Goal: Task Accomplishment & Management: Manage account settings

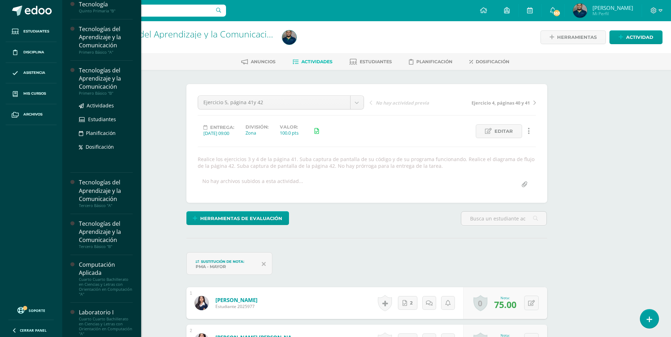
scroll to position [71, 0]
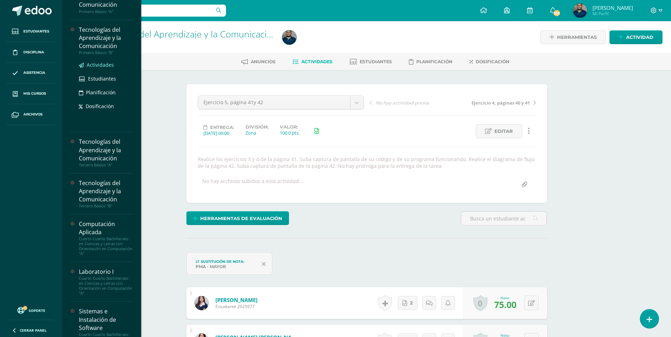
click at [98, 63] on span "Actividades" at bounding box center [100, 65] width 27 height 7
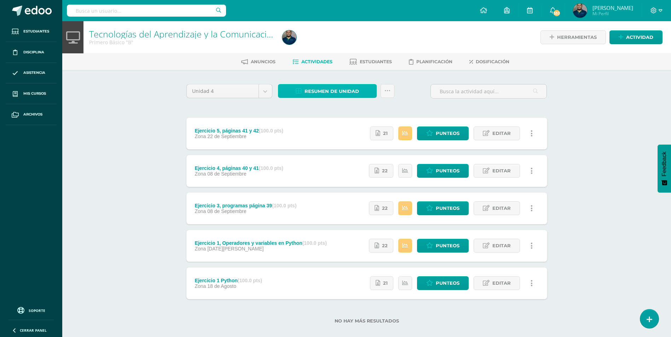
click at [332, 90] on span "Resumen de unidad" at bounding box center [331, 91] width 54 height 13
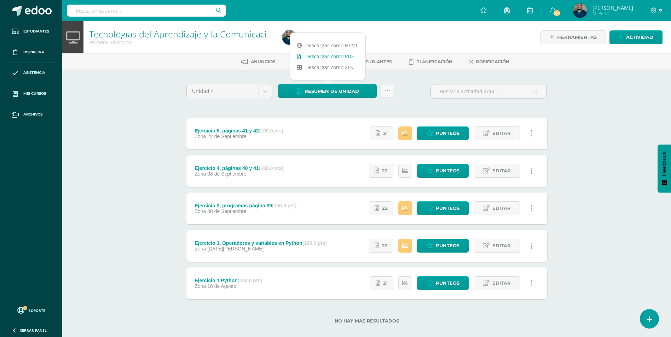
click at [338, 57] on link "Descargar como PDF" at bounding box center [327, 56] width 75 height 11
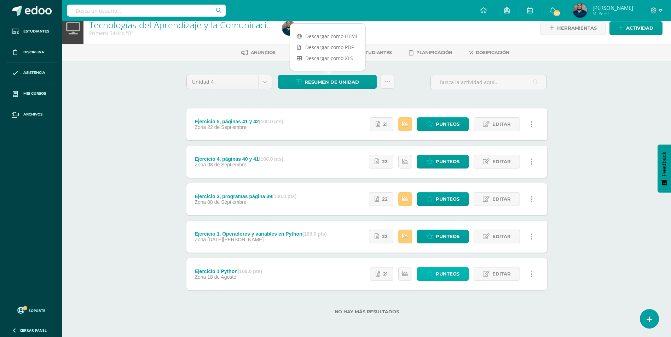
click at [441, 276] on span "Punteos" at bounding box center [448, 274] width 24 height 13
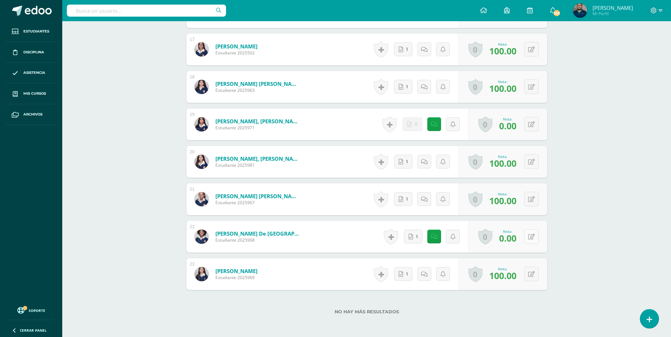
scroll to position [850, 0]
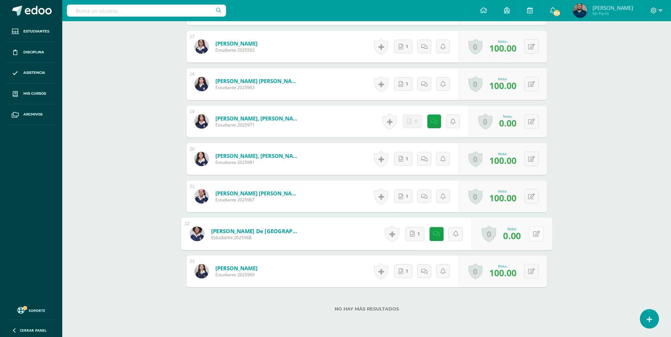
click at [525, 235] on div "0 Logros Logros obtenidos Aún no hay logros agregados Nota: 0.00" at bounding box center [511, 234] width 81 height 33
click at [538, 234] on icon at bounding box center [535, 234] width 7 height 6
type input "80"
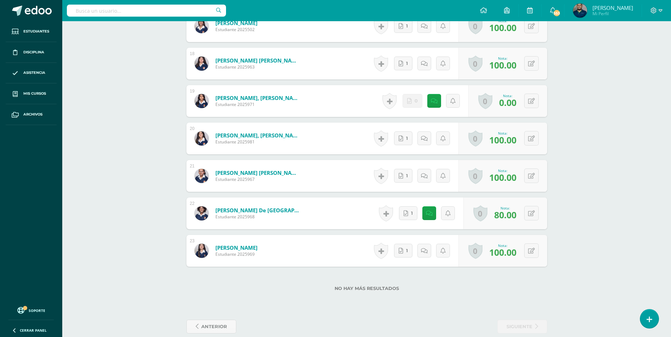
scroll to position [881, 0]
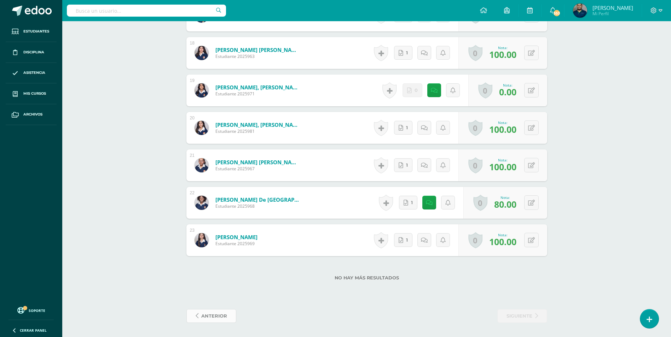
click at [214, 316] on span "anterior" at bounding box center [214, 316] width 26 height 13
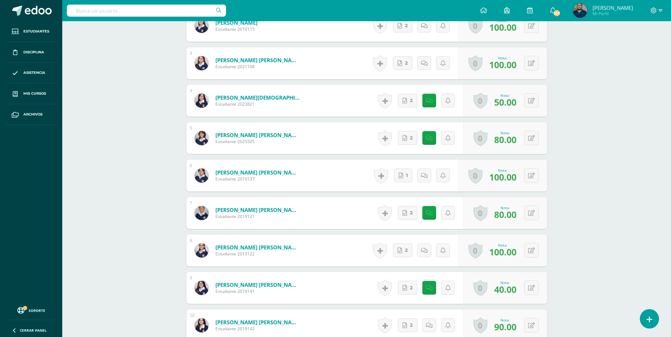
scroll to position [319, 0]
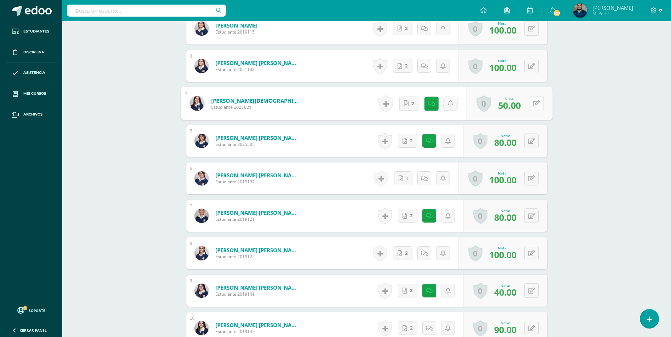
click at [532, 98] on button at bounding box center [536, 103] width 15 height 15
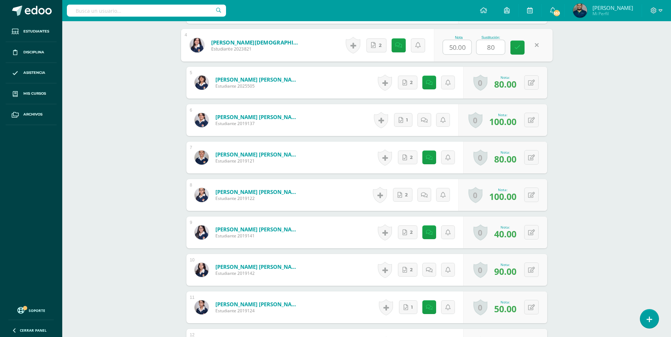
scroll to position [390, 0]
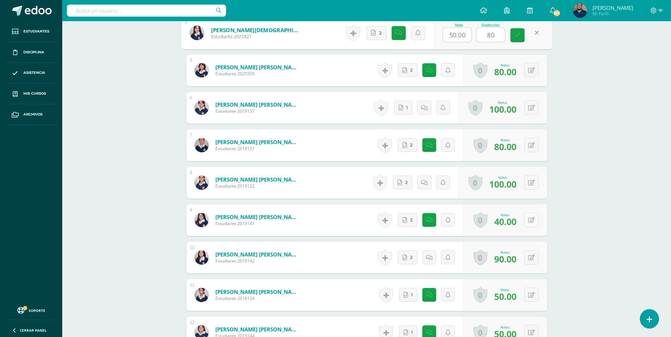
type input "80"
click at [532, 217] on icon at bounding box center [531, 220] width 7 height 6
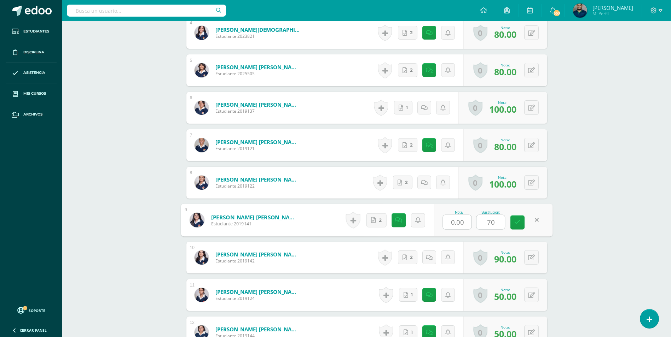
drag, startPoint x: 496, startPoint y: 217, endPoint x: 472, endPoint y: 215, distance: 24.1
click at [472, 215] on div "Nota 0.00 Sustitución: 70" at bounding box center [492, 220] width 119 height 33
type input "40"
click at [567, 217] on div "Tecnologías del Aprendizaje y la Comunicación Primero Básico "B" Herramientas D…" at bounding box center [366, 237] width 608 height 1210
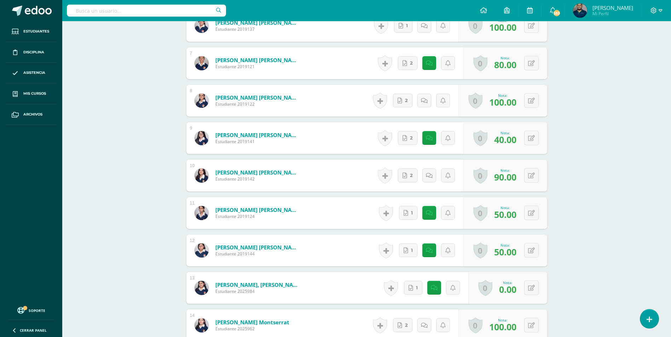
scroll to position [496, 0]
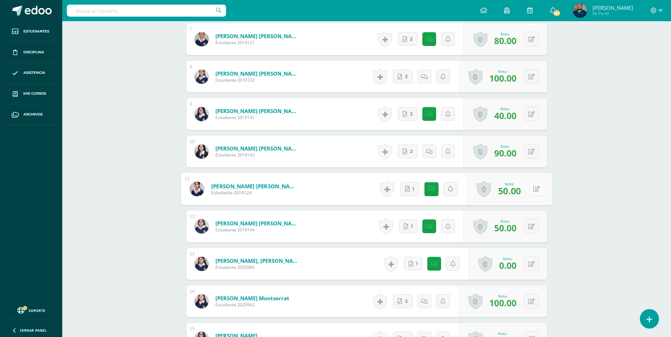
click at [529, 182] on button at bounding box center [536, 189] width 15 height 15
click at [584, 203] on div "Tecnologías del Aprendizaje y la Comunicación Primero Básico "B" Herramientas D…" at bounding box center [366, 131] width 608 height 1210
click at [535, 186] on button at bounding box center [531, 189] width 14 height 14
type input "0"
click at [531, 221] on button at bounding box center [531, 226] width 14 height 14
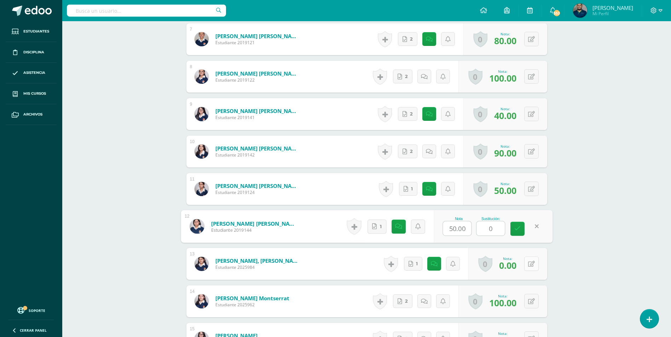
type input "0"
click at [527, 258] on div "0 Logros Logros obtenidos Aún no hay logros agregados Nota: 0.00" at bounding box center [507, 264] width 79 height 32
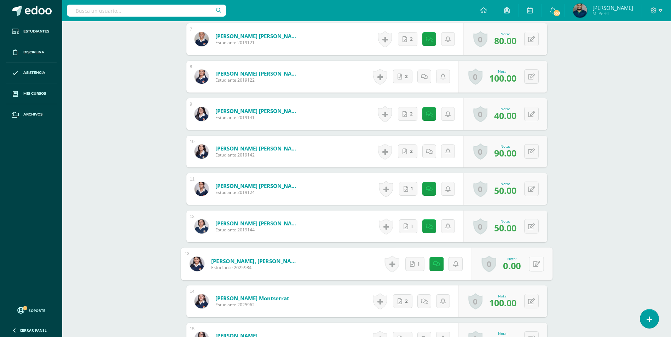
click at [534, 261] on icon at bounding box center [535, 264] width 7 height 6
type input "80"
click at [586, 266] on div "Tecnologías del Aprendizaje y la Comunicación Primero Básico "B" Herramientas D…" at bounding box center [366, 131] width 608 height 1210
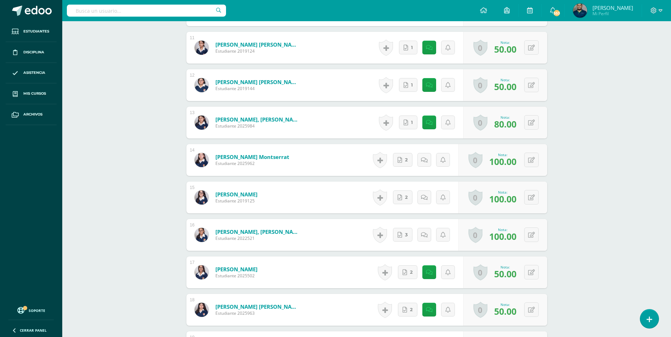
scroll to position [708, 0]
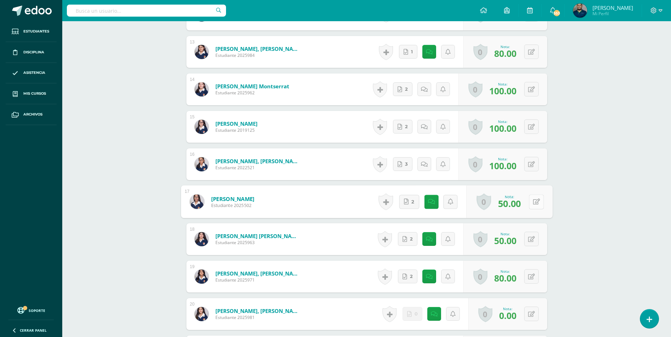
click at [532, 199] on icon at bounding box center [535, 202] width 7 height 6
type input "75"
click at [531, 234] on button at bounding box center [531, 239] width 14 height 14
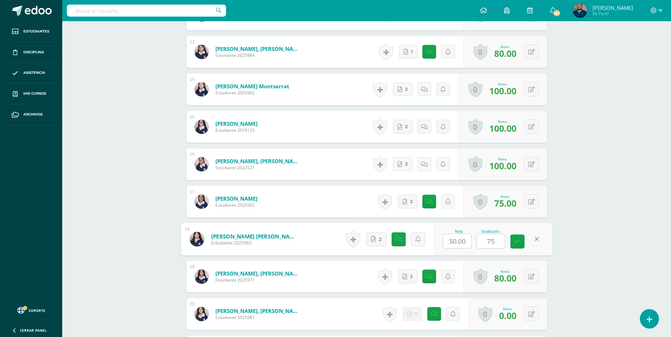
type input "75"
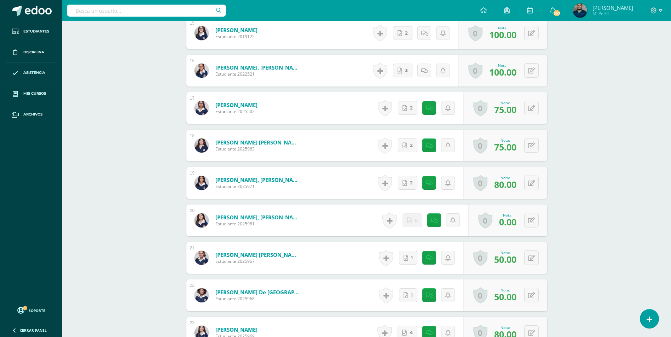
scroll to position [814, 0]
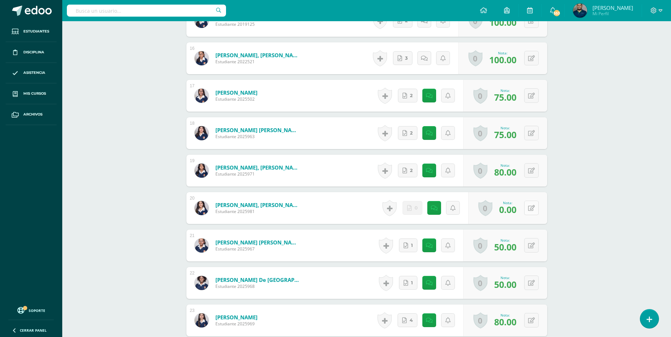
click at [534, 203] on button at bounding box center [531, 208] width 14 height 14
type input "0"
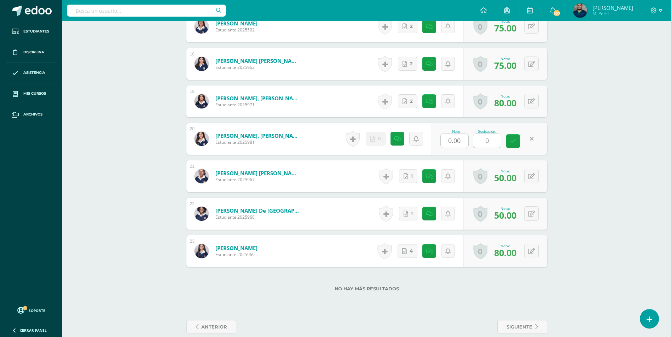
scroll to position [885, 0]
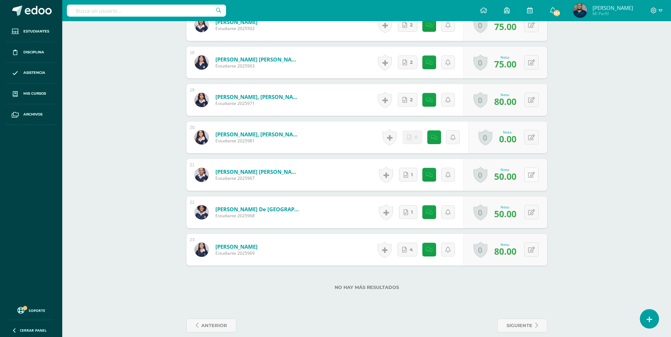
click at [535, 168] on button at bounding box center [531, 175] width 14 height 14
type input "0"
click at [535, 210] on button at bounding box center [531, 212] width 14 height 14
type input "0"
click at [215, 319] on span "anterior" at bounding box center [214, 325] width 26 height 13
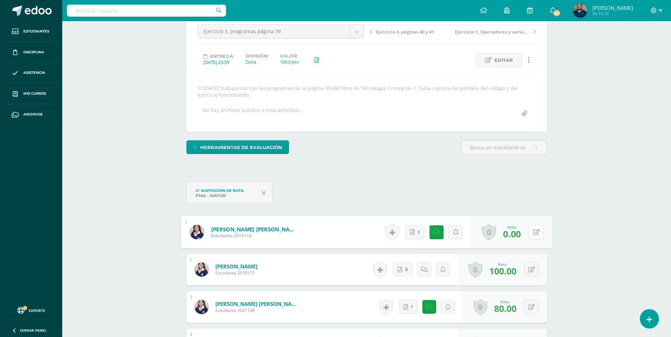
scroll to position [71, 0]
click at [534, 231] on button at bounding box center [536, 231] width 15 height 15
type input "75"
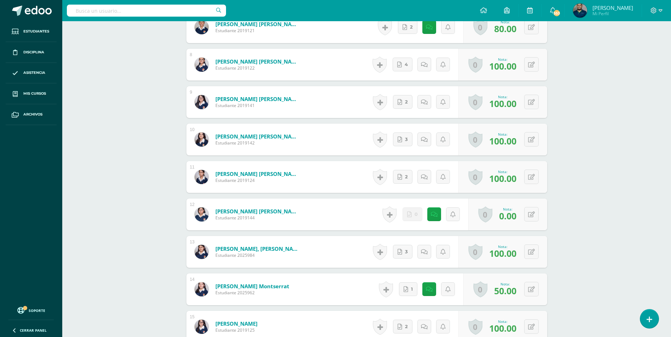
scroll to position [531, 0]
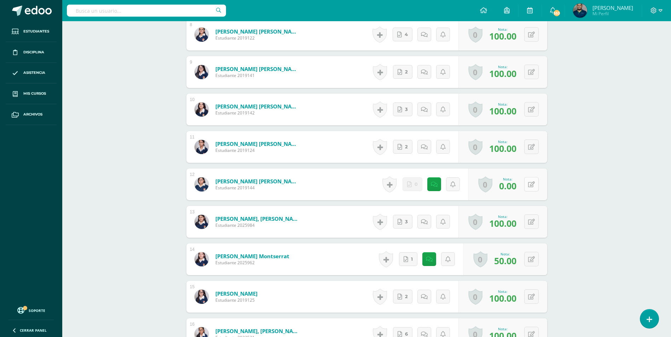
click at [533, 184] on icon at bounding box center [531, 185] width 7 height 6
type input "0"
click at [597, 209] on div "Tecnologías del Aprendizaje y la Comunicación Primero Básico "B" Herramientas D…" at bounding box center [366, 91] width 608 height 1203
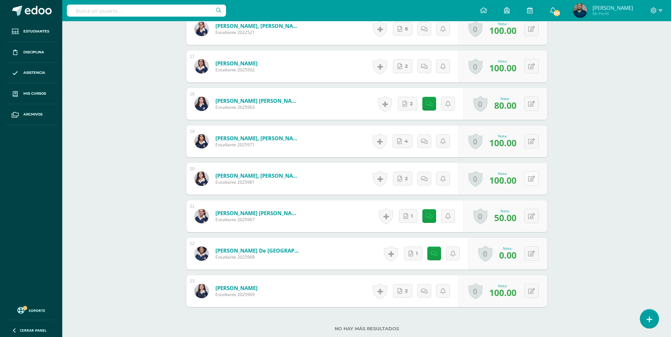
scroll to position [849, 0]
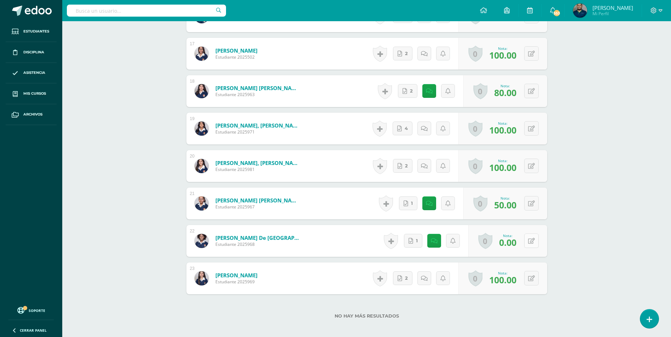
click at [530, 242] on button at bounding box center [531, 241] width 14 height 14
type input "80"
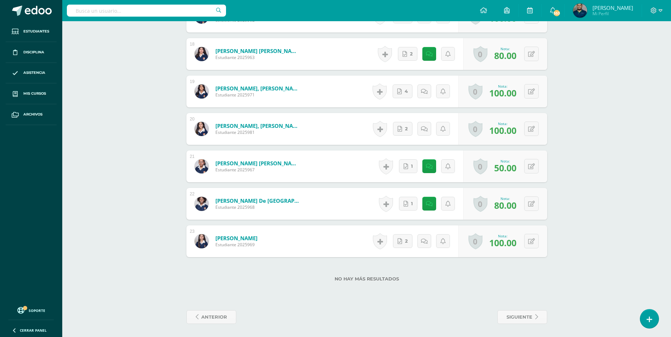
scroll to position [887, 0]
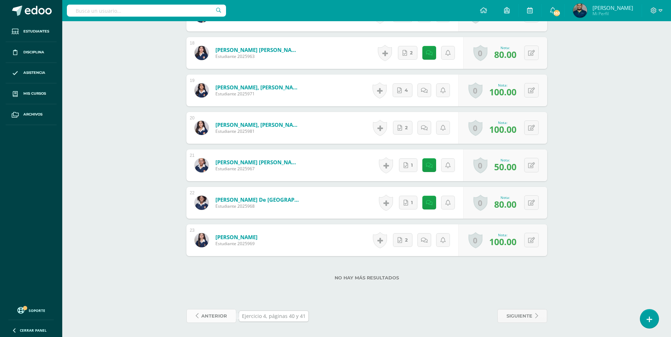
click at [211, 317] on span "anterior" at bounding box center [214, 316] width 26 height 13
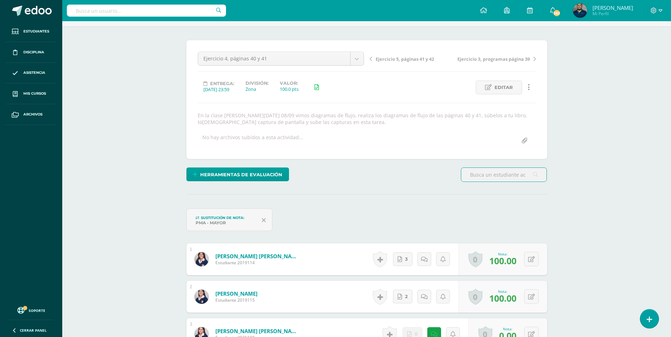
scroll to position [142, 0]
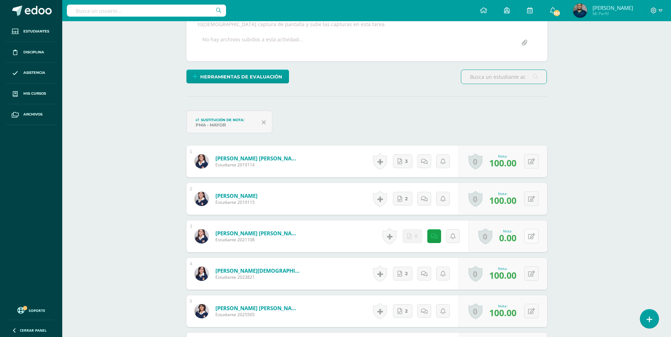
click at [535, 237] on button at bounding box center [531, 236] width 14 height 14
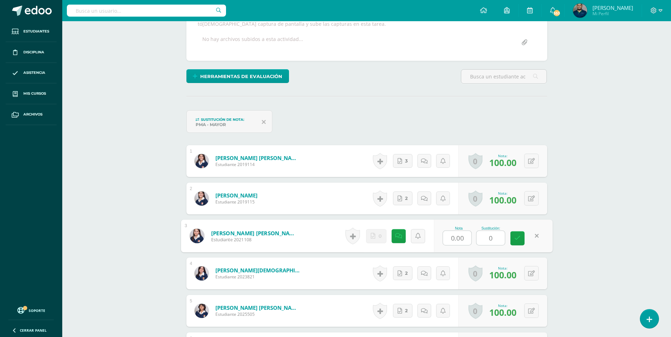
type input "0"
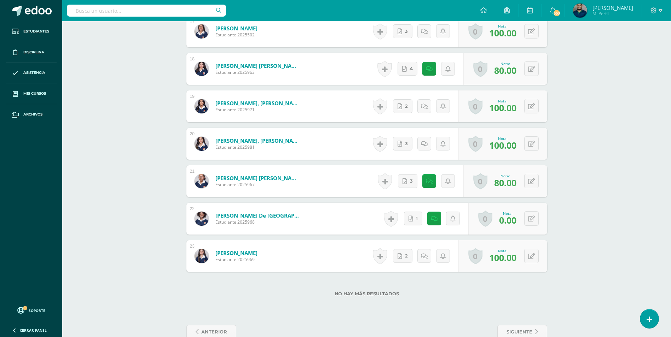
scroll to position [887, 0]
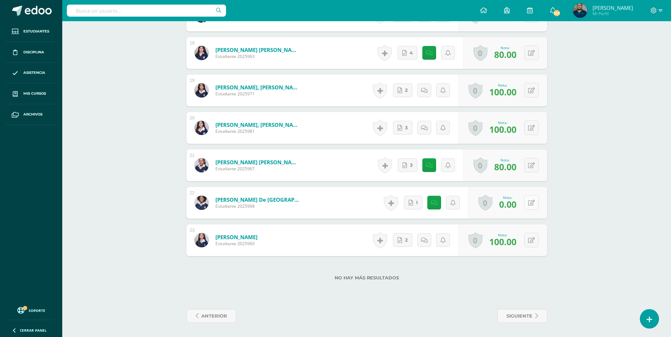
click at [527, 198] on button at bounding box center [531, 203] width 14 height 14
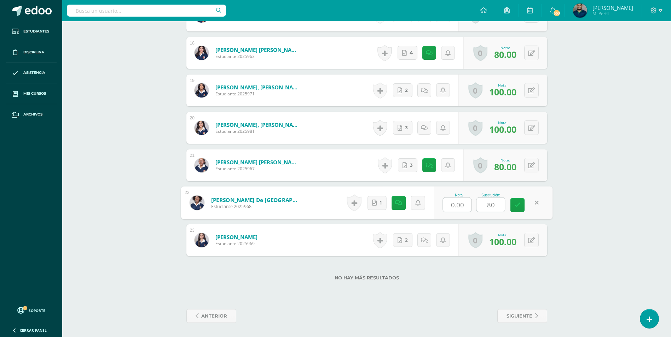
type input "80"
click at [200, 313] on link "anterior" at bounding box center [211, 316] width 50 height 14
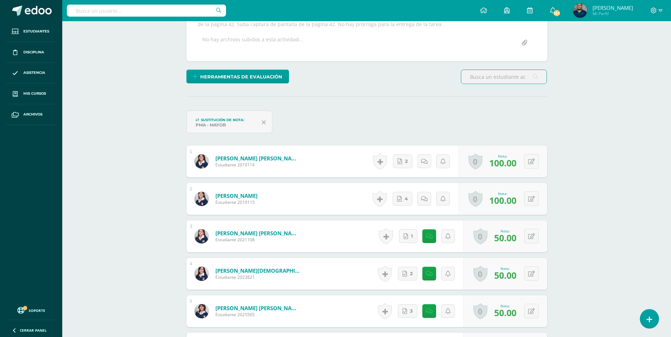
scroll to position [283, 0]
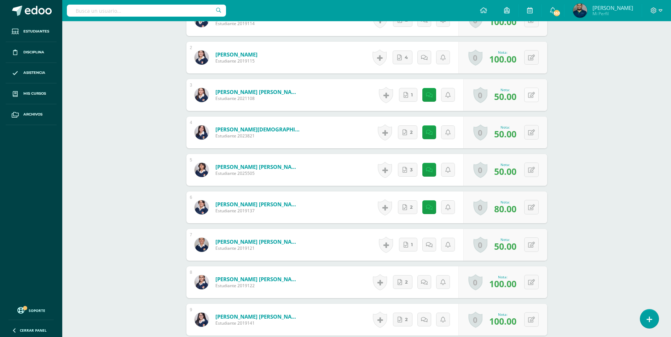
click at [533, 93] on icon at bounding box center [531, 95] width 7 height 6
type input "0"
click at [536, 130] on button at bounding box center [531, 132] width 14 height 14
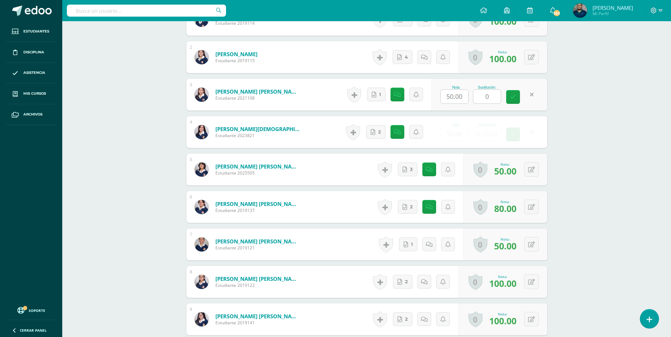
type input "0"
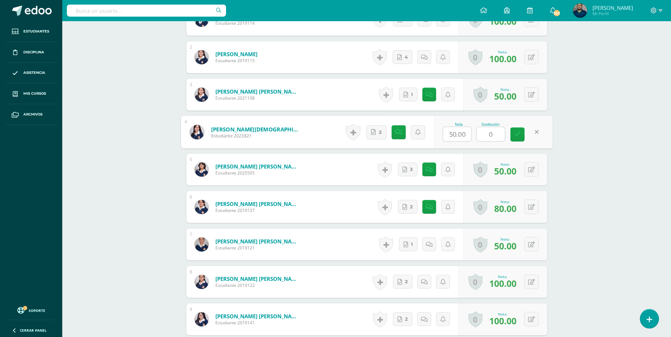
scroll to position [284, 0]
type input "80"
click at [572, 179] on div "Tecnologías del Aprendizaje y la Comunicación Primero Básico "B" Herramientas D…" at bounding box center [366, 338] width 608 height 1203
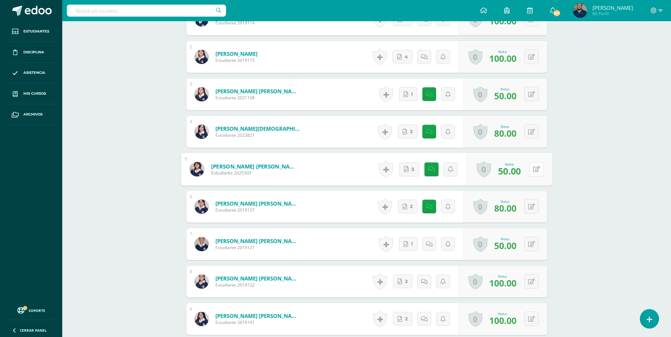
click at [532, 172] on icon at bounding box center [535, 169] width 7 height 6
type input "80"
click at [570, 219] on div "Tecnologías del Aprendizaje y la Comunicación Primero Básico "B" Herramientas D…" at bounding box center [366, 338] width 608 height 1203
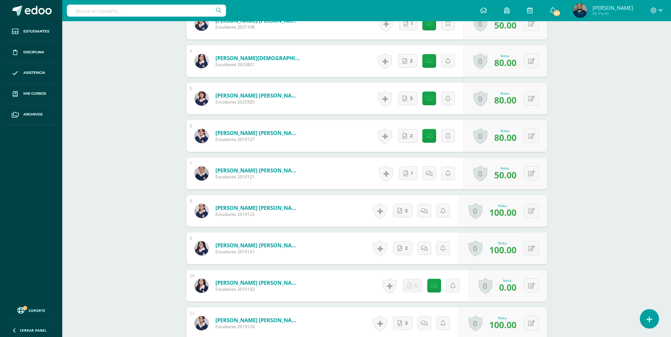
scroll to position [390, 0]
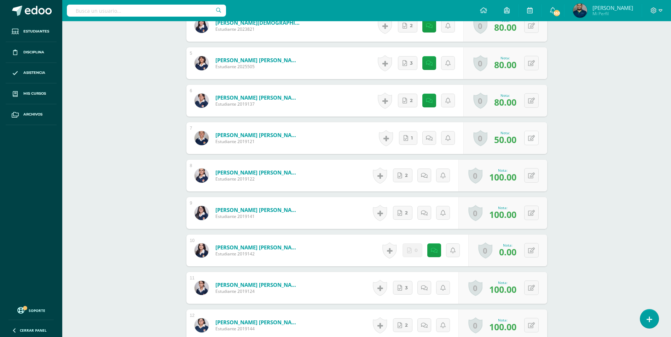
click at [529, 139] on button at bounding box center [531, 138] width 14 height 14
type input "0"
click at [580, 159] on div "Tecnologías del Aprendizaje y la Comunicación Primero Básico "B" Herramientas D…" at bounding box center [366, 232] width 608 height 1203
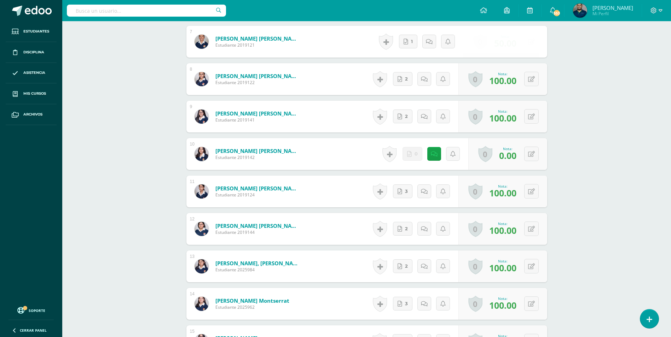
scroll to position [496, 0]
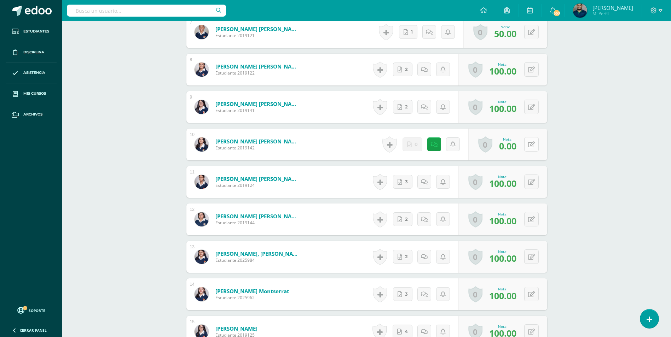
click at [532, 144] on icon at bounding box center [531, 145] width 7 height 6
type input "0"
click at [566, 164] on div "Tecnologías del Aprendizaje y la Comunicación Primero Básico "B" Herramientas D…" at bounding box center [366, 126] width 608 height 1203
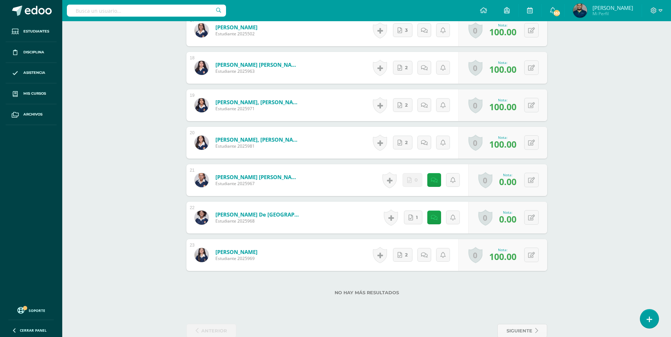
scroll to position [885, 0]
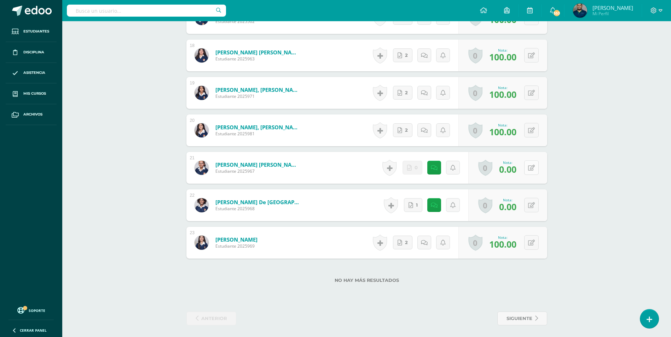
click at [531, 169] on icon at bounding box center [531, 168] width 7 height 6
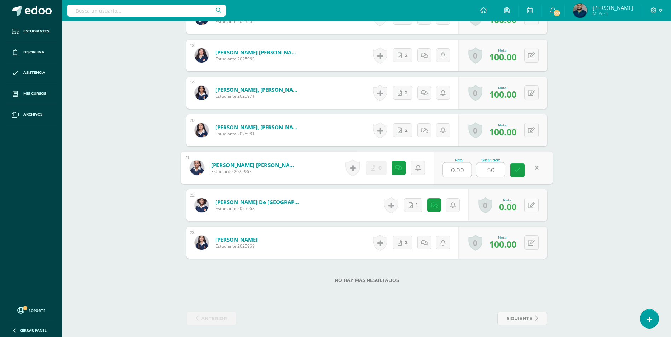
type input "50"
click at [532, 206] on icon at bounding box center [535, 205] width 7 height 6
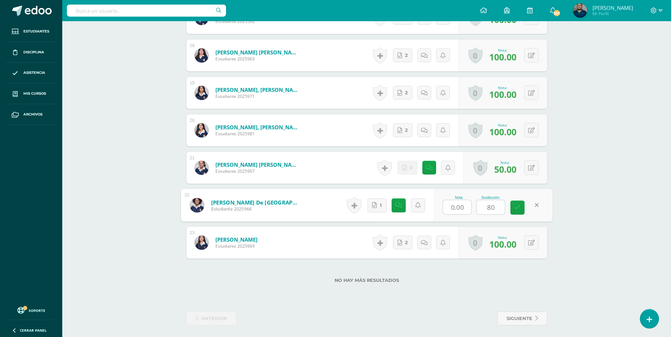
type input "80"
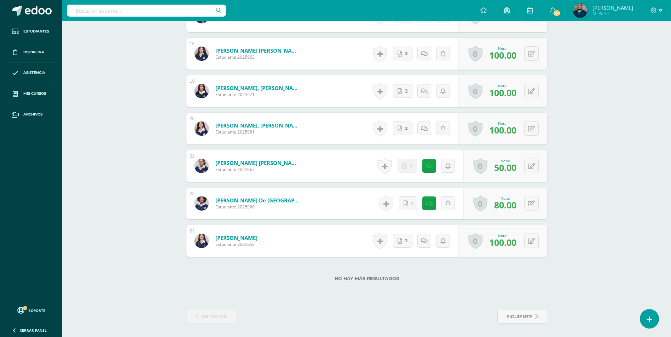
scroll to position [887, 0]
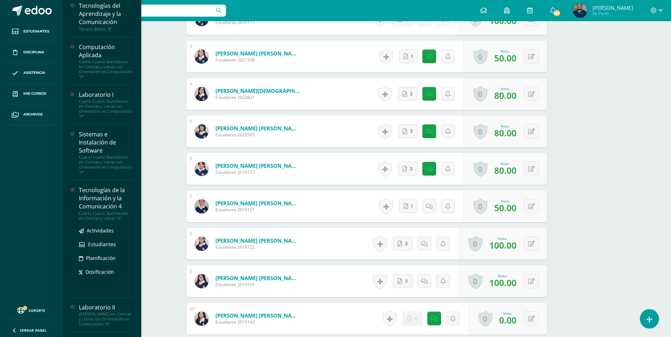
scroll to position [212, 0]
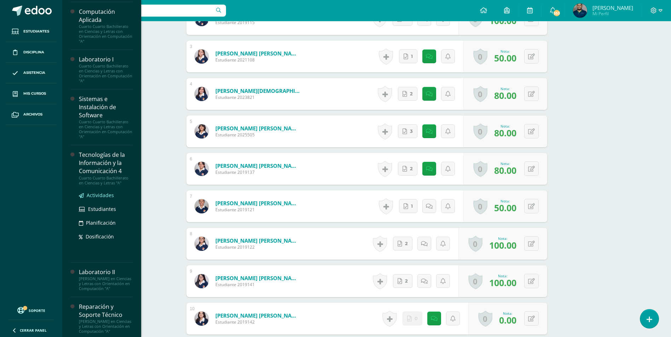
click at [101, 193] on span "Actividades" at bounding box center [100, 195] width 27 height 7
